Goal: Navigation & Orientation: Find specific page/section

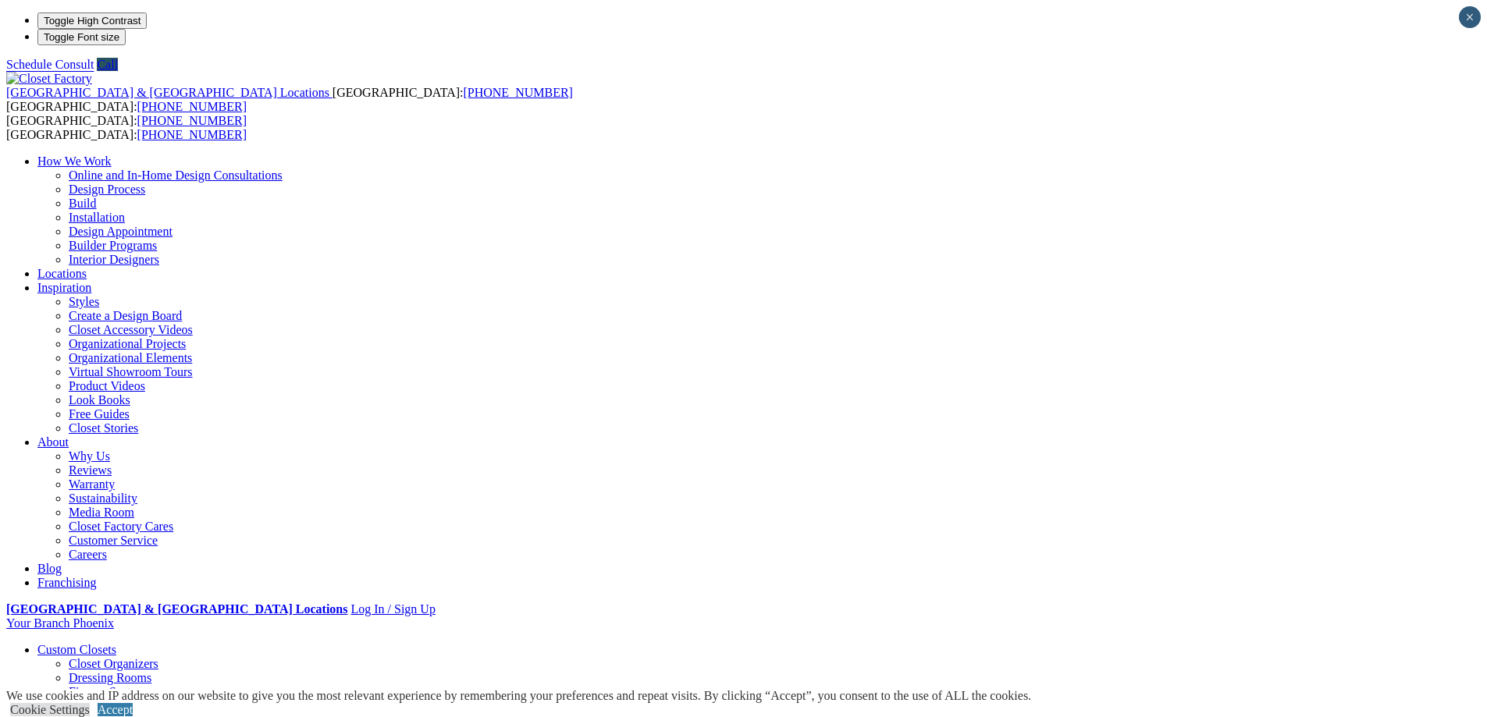
click at [158, 657] on link "Closet Organizers" at bounding box center [114, 663] width 90 height 13
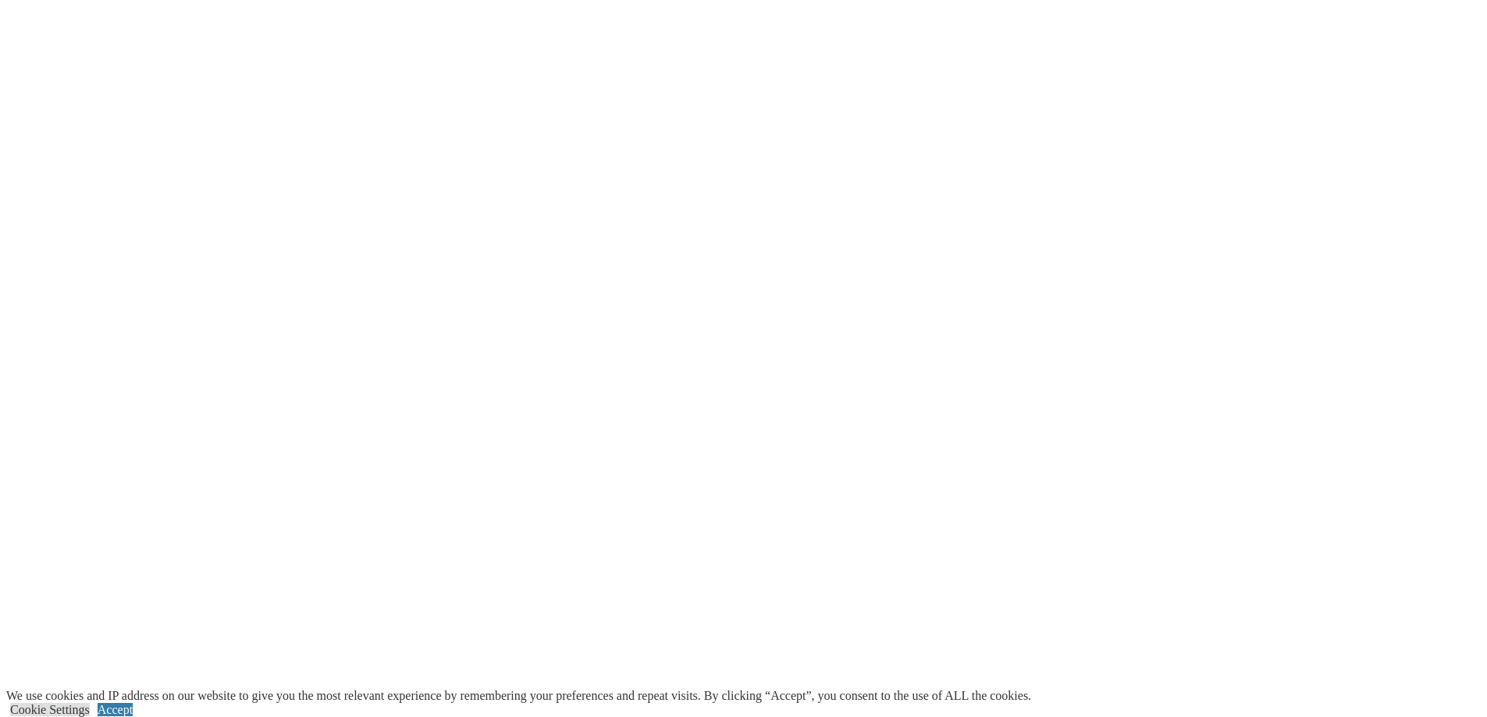
scroll to position [3044, 0]
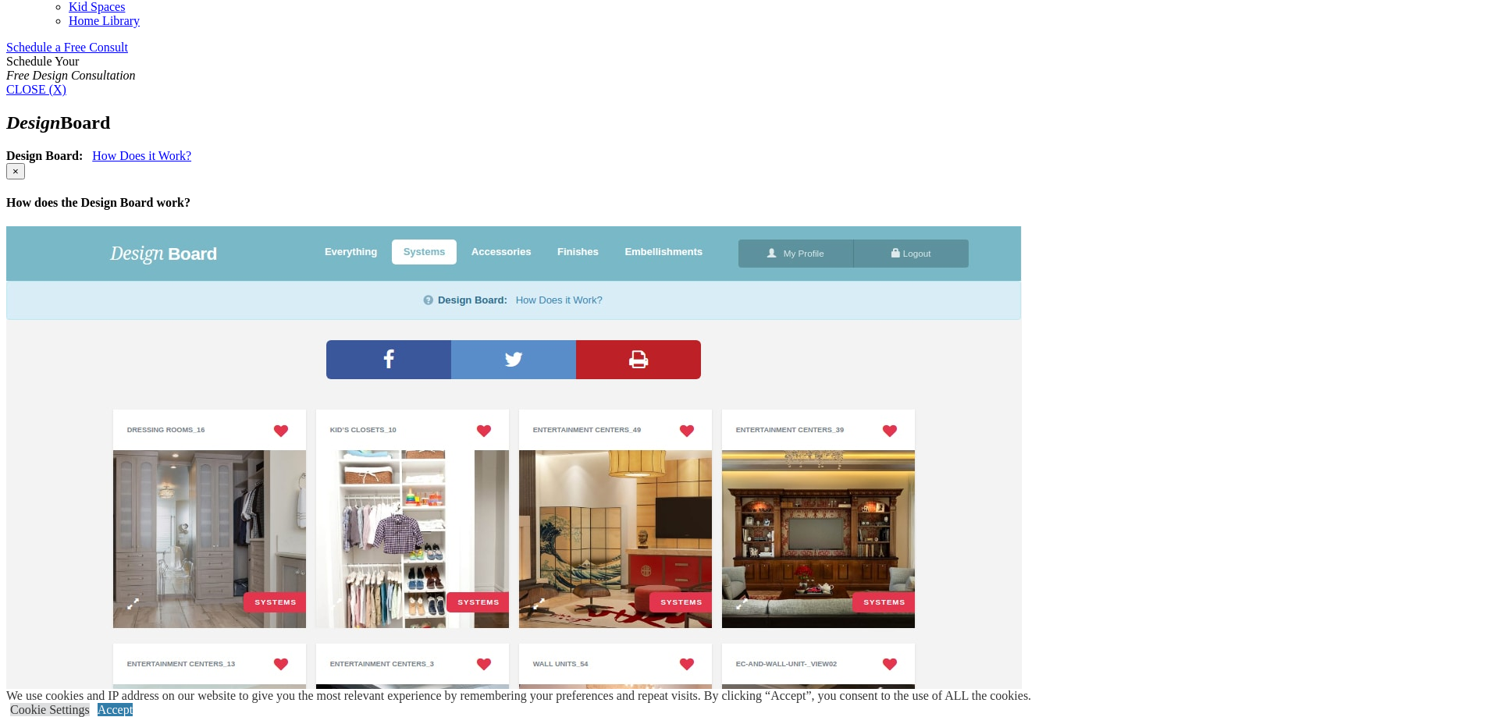
scroll to position [462, 0]
